Goal: Go to known website: Go to known website

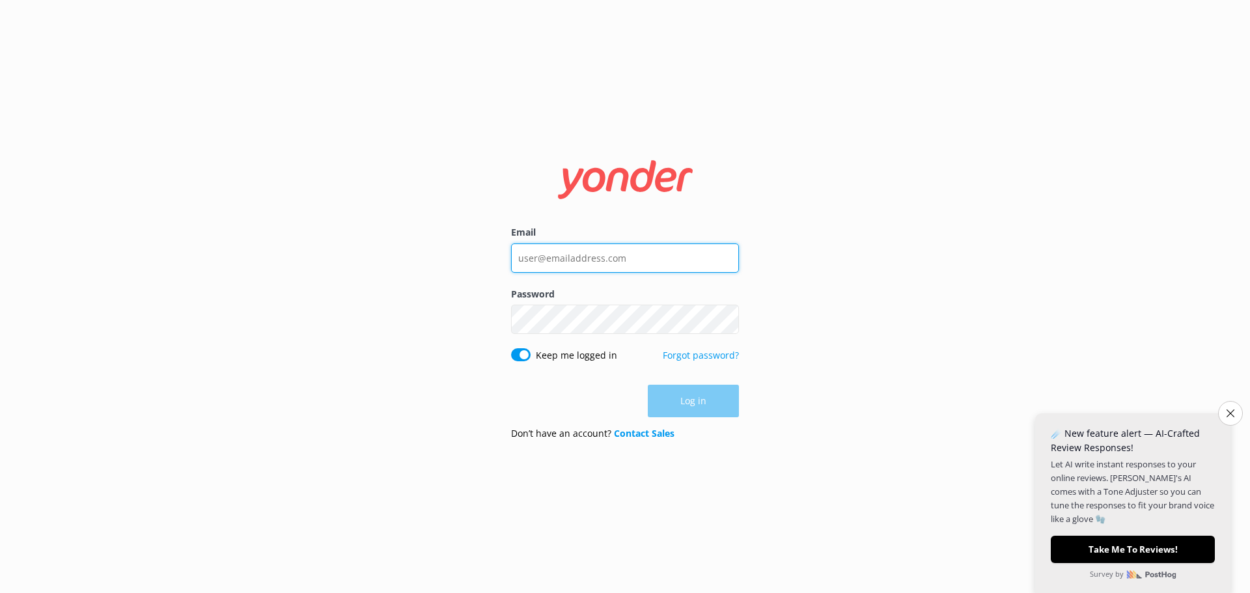
type input "tom@trolleypub.com"
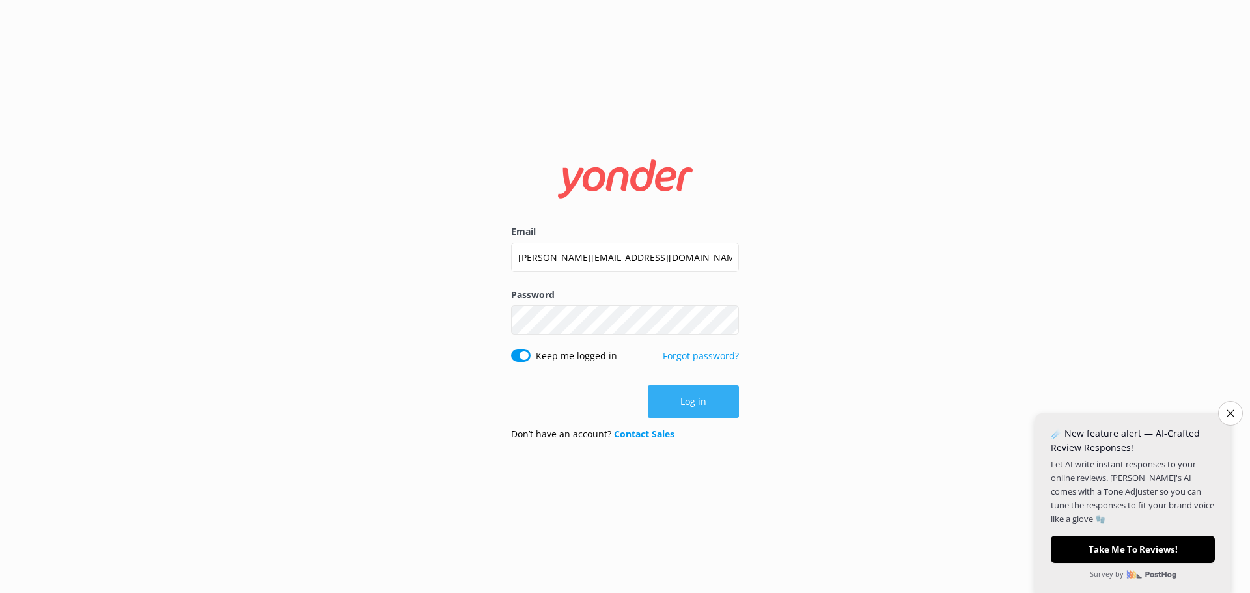
click at [691, 403] on button "Log in" at bounding box center [693, 401] width 91 height 33
